Goal: Complete application form

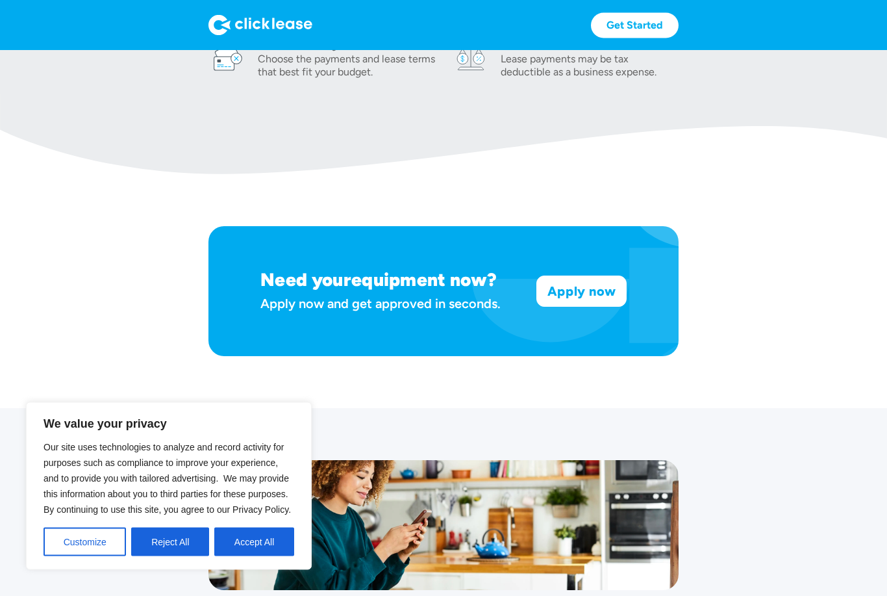
scroll to position [662, 0]
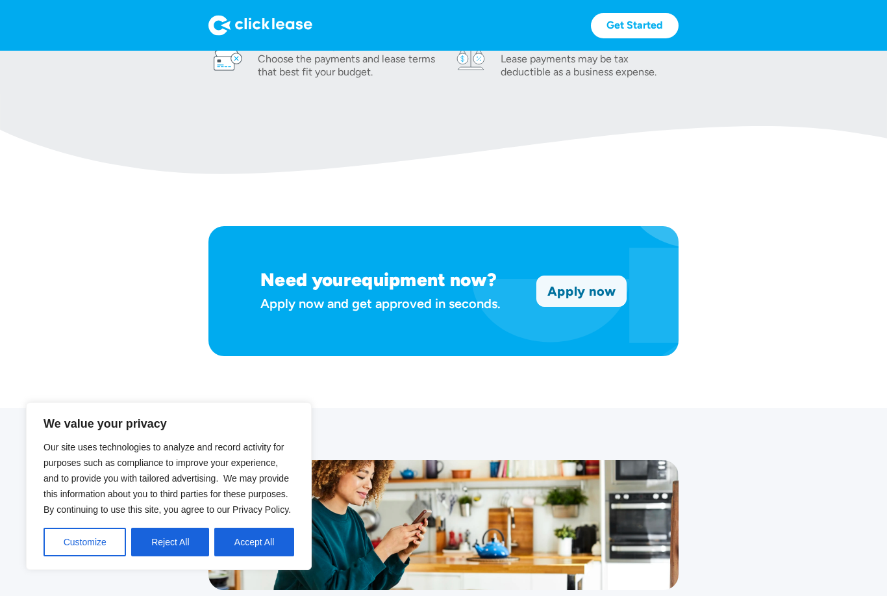
click at [611, 285] on link "Apply now" at bounding box center [581, 291] width 89 height 30
